Goal: Transaction & Acquisition: Purchase product/service

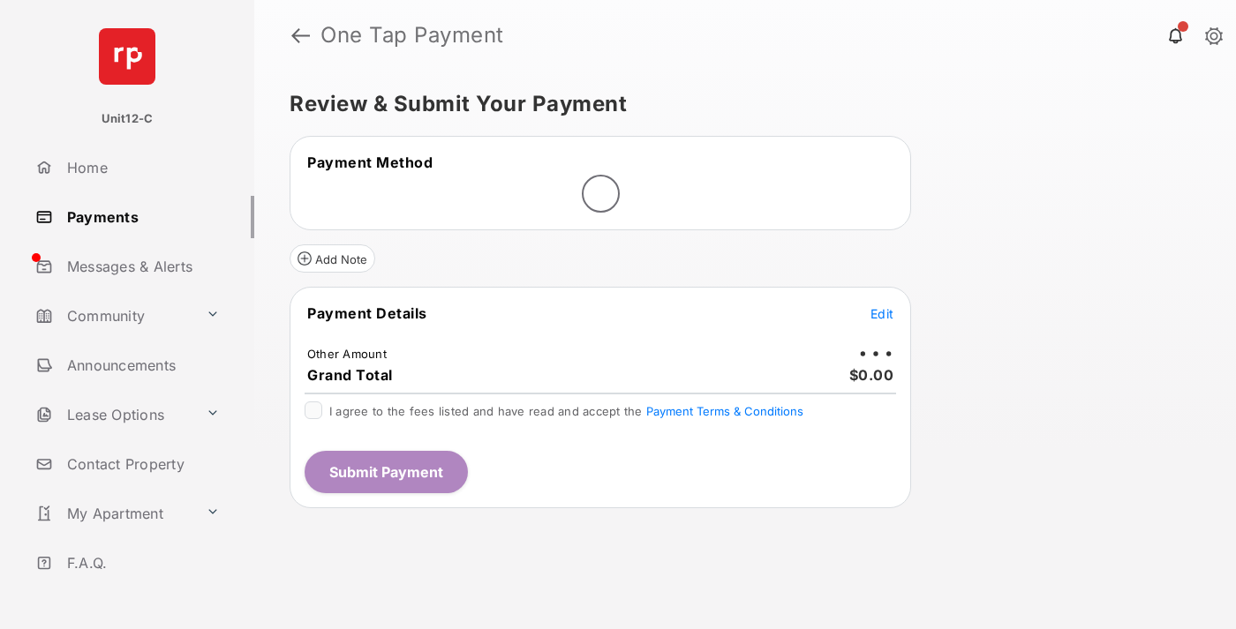
click at [882, 315] on span "Edit" at bounding box center [881, 313] width 23 height 15
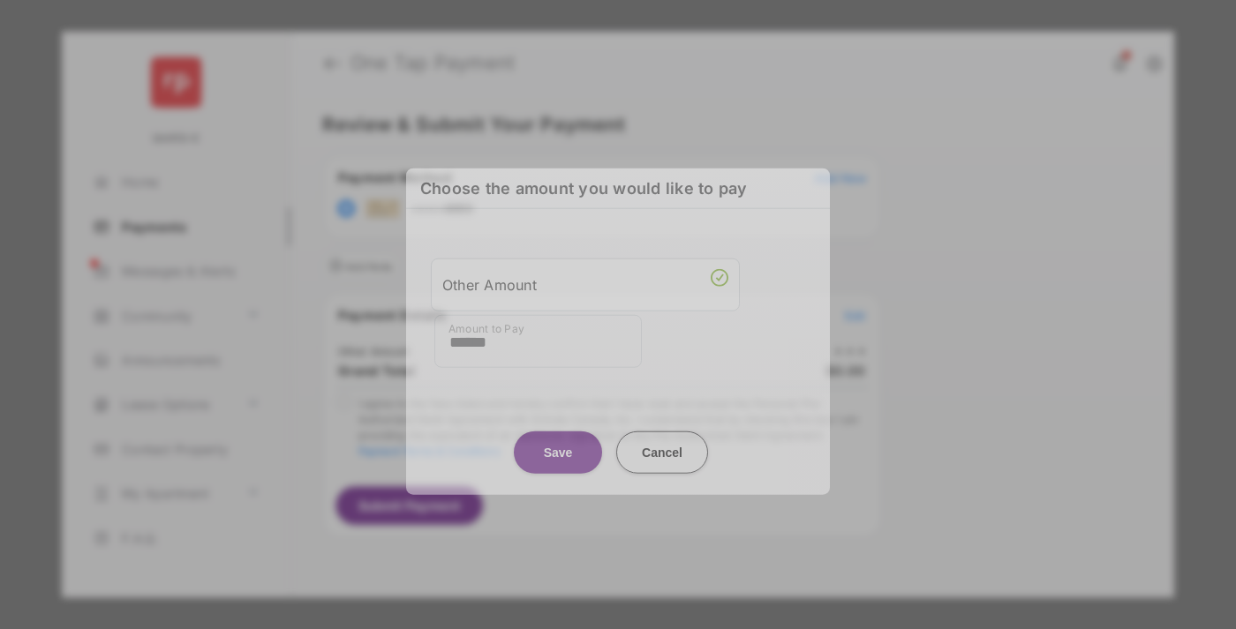
type input "******"
click at [558, 439] on button "Save" at bounding box center [558, 452] width 88 height 42
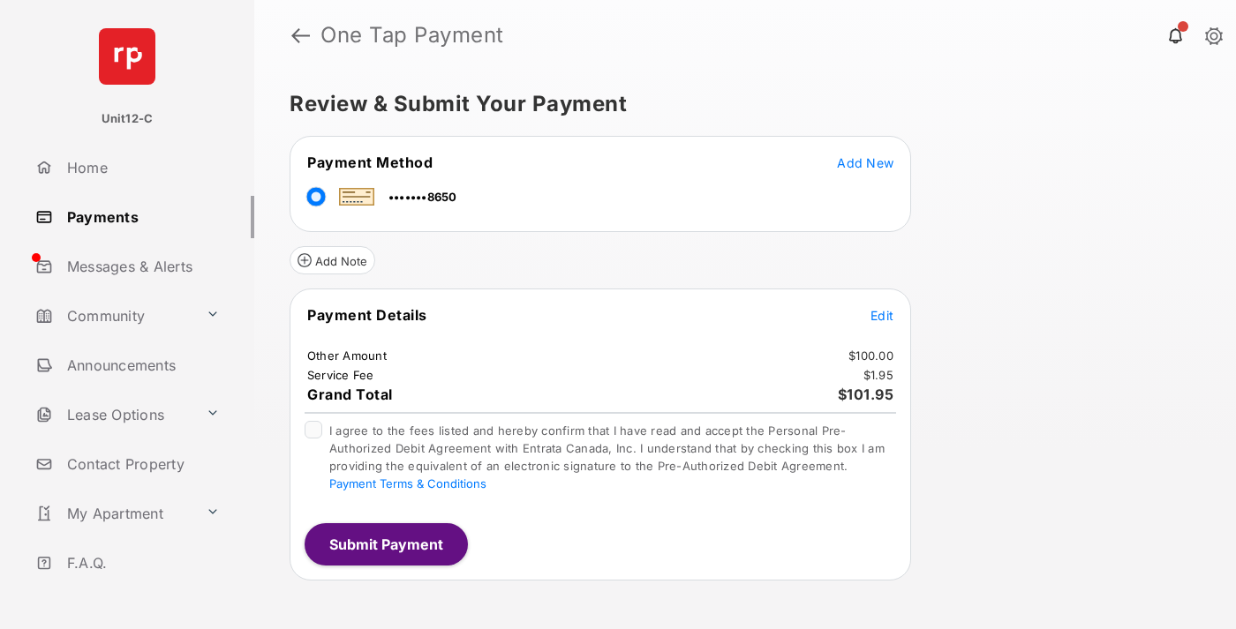
click at [882, 315] on span "Edit" at bounding box center [881, 315] width 23 height 15
click at [385, 544] on button "Submit Payment" at bounding box center [385, 544] width 163 height 42
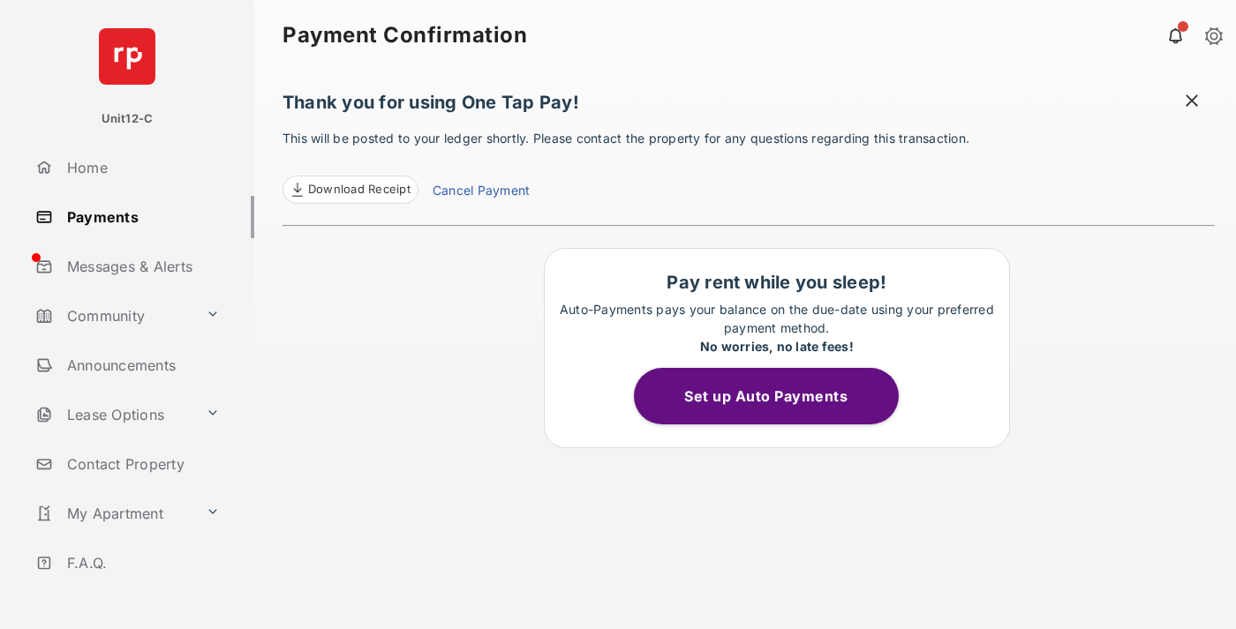
click at [1192, 102] on span at bounding box center [1192, 103] width 18 height 22
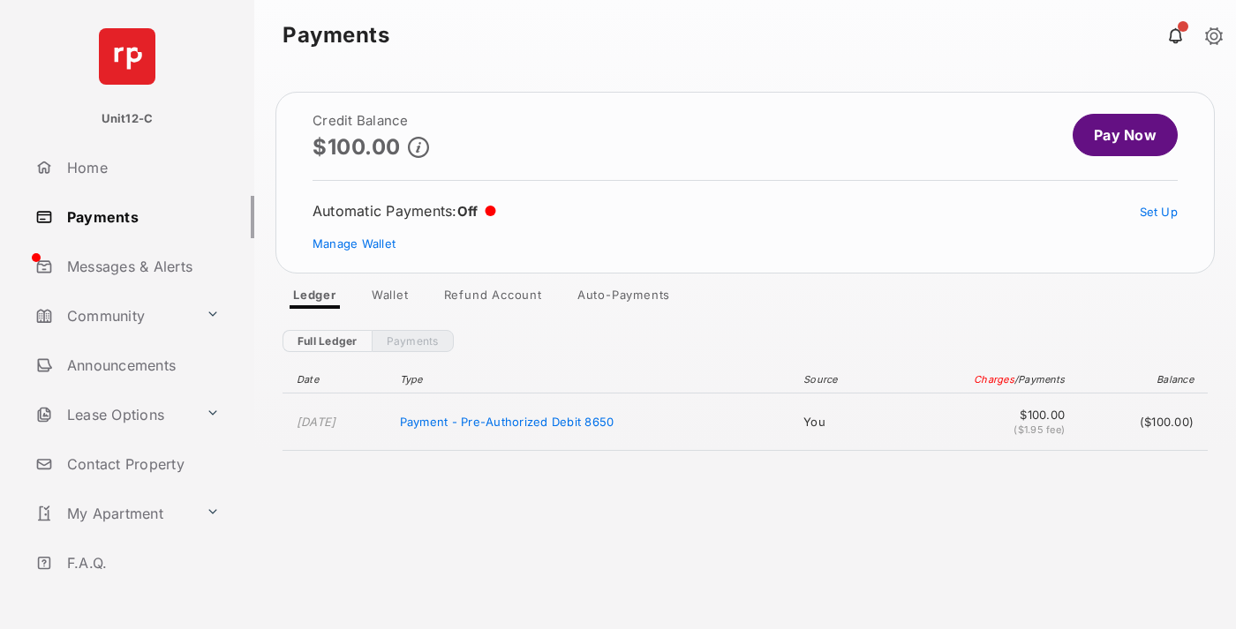
click at [354, 244] on link "Manage Wallet" at bounding box center [353, 244] width 83 height 14
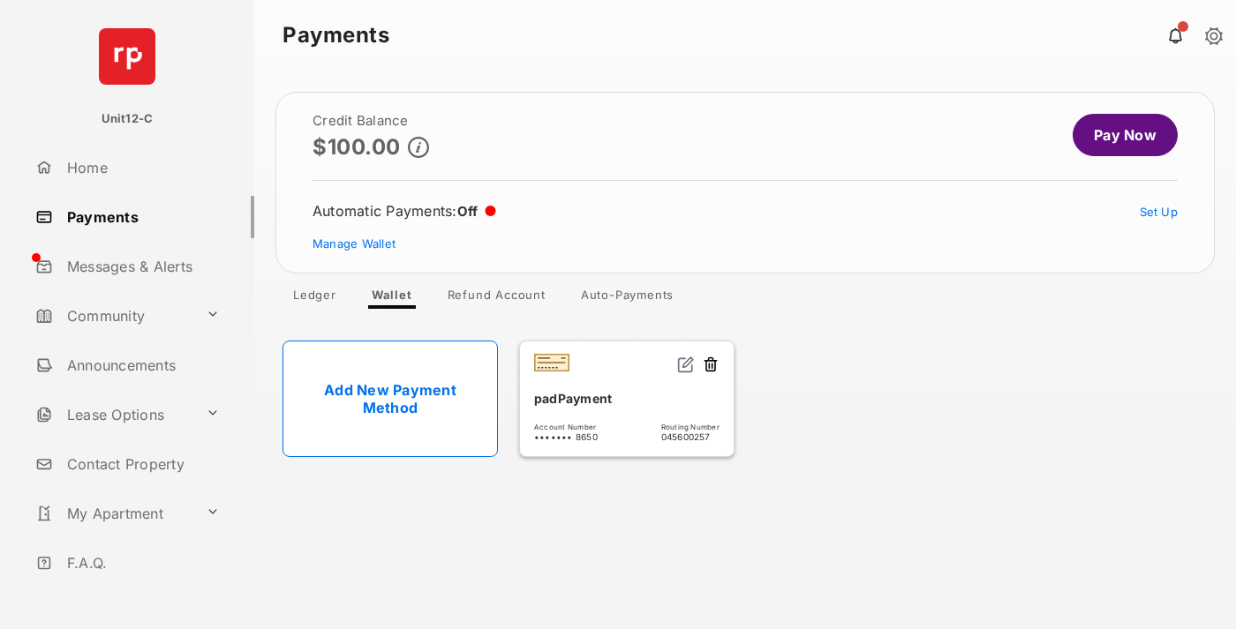
click at [710, 365] on button at bounding box center [711, 366] width 18 height 20
